Goal: Entertainment & Leisure: Consume media (video, audio)

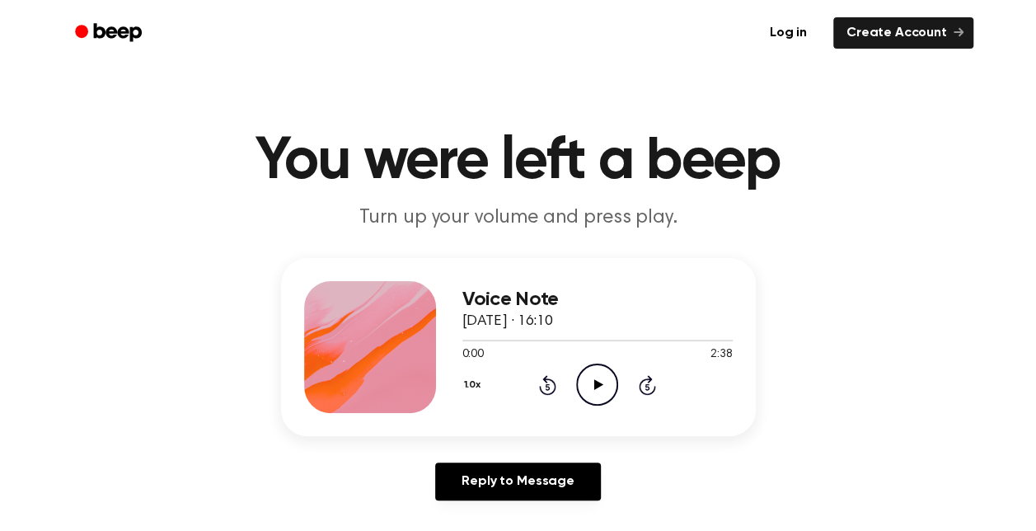
click at [607, 376] on icon "Play Audio" at bounding box center [597, 385] width 42 height 42
click at [598, 381] on icon "Play Audio" at bounding box center [597, 385] width 42 height 42
drag, startPoint x: 570, startPoint y: 338, endPoint x: 590, endPoint y: 338, distance: 20.6
click at [590, 338] on div at bounding box center [598, 339] width 270 height 13
click at [642, 345] on div at bounding box center [598, 339] width 270 height 13
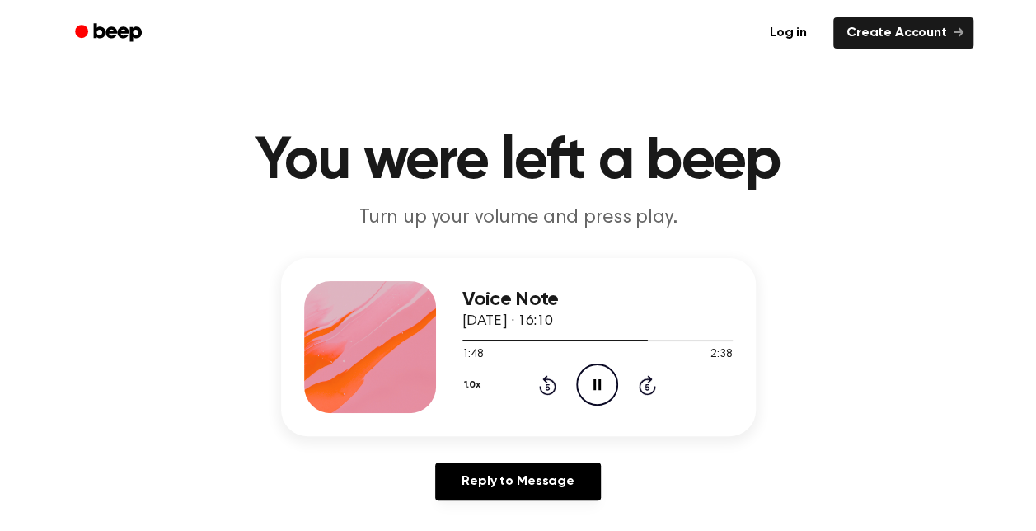
click at [600, 387] on icon at bounding box center [597, 384] width 7 height 11
